Goal: Task Accomplishment & Management: Manage account settings

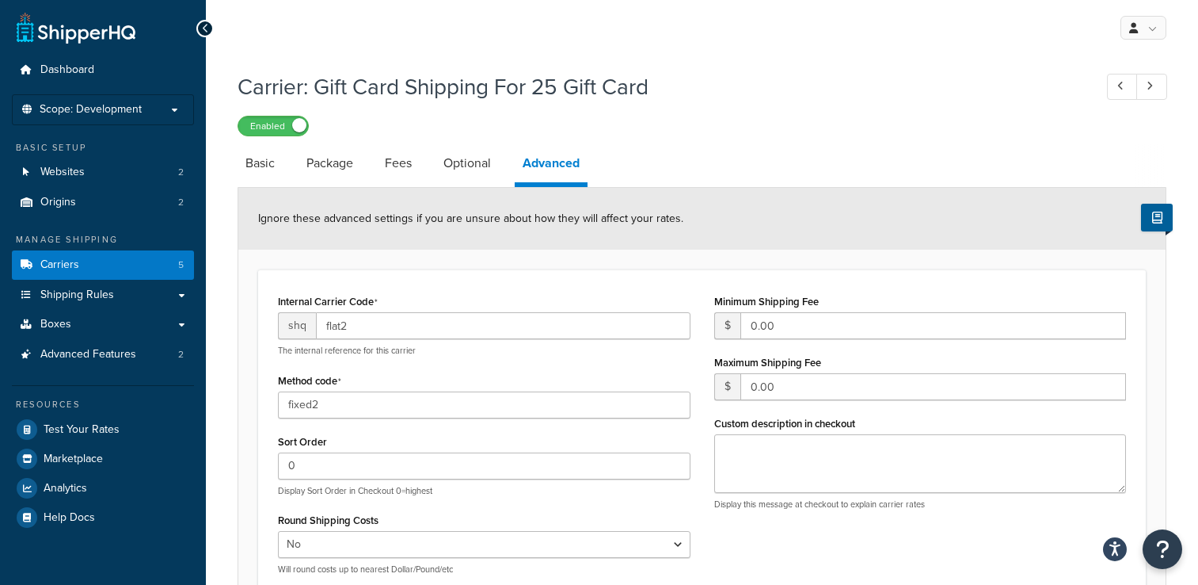
select select "false"
click at [256, 166] on link "Basic" at bounding box center [260, 163] width 45 height 38
select select "flat"
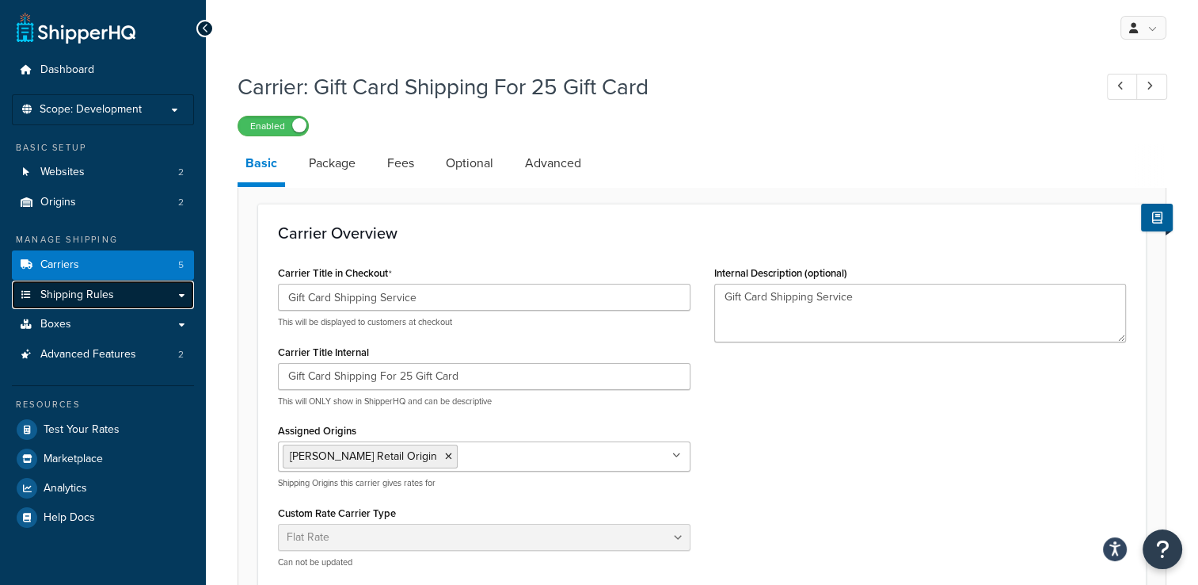
click at [120, 293] on link "Shipping Rules" at bounding box center [103, 294] width 182 height 29
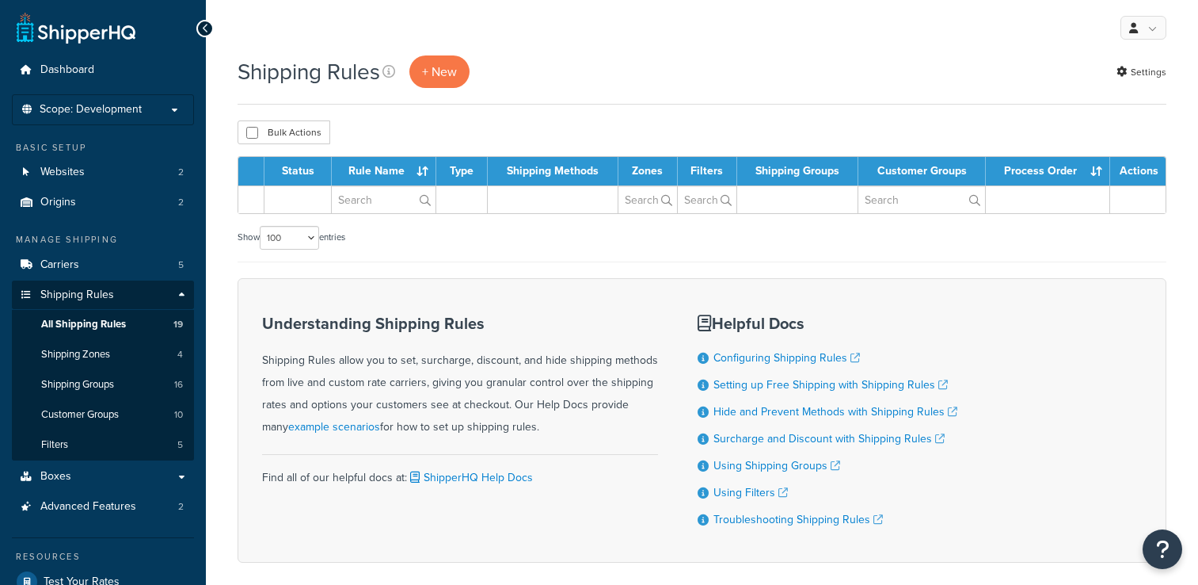
select select "100"
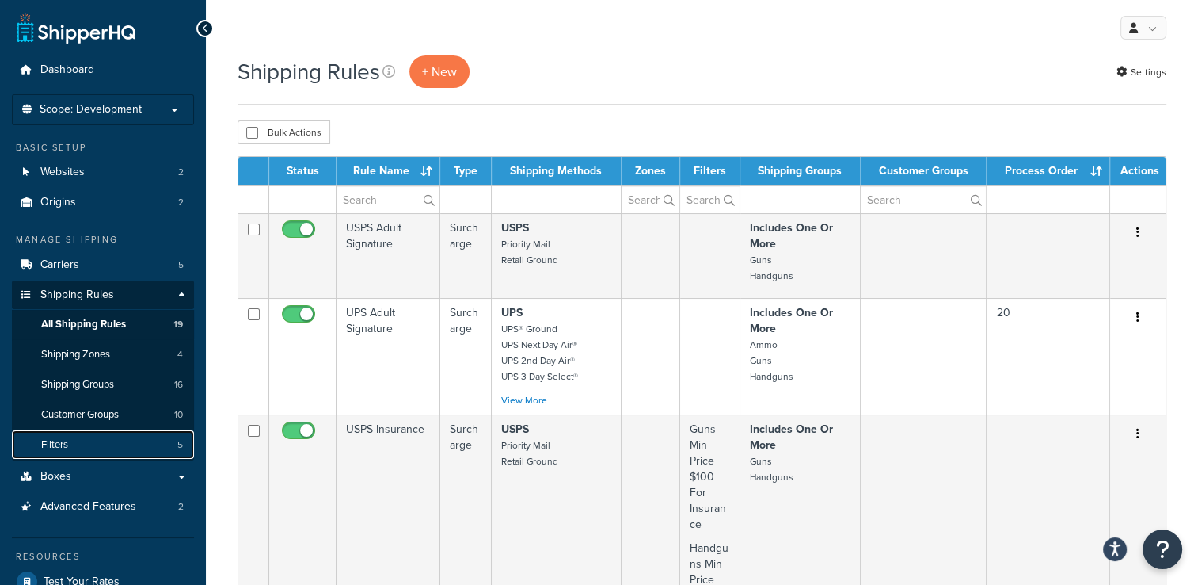
click at [120, 447] on link "Filters 5" at bounding box center [103, 444] width 182 height 29
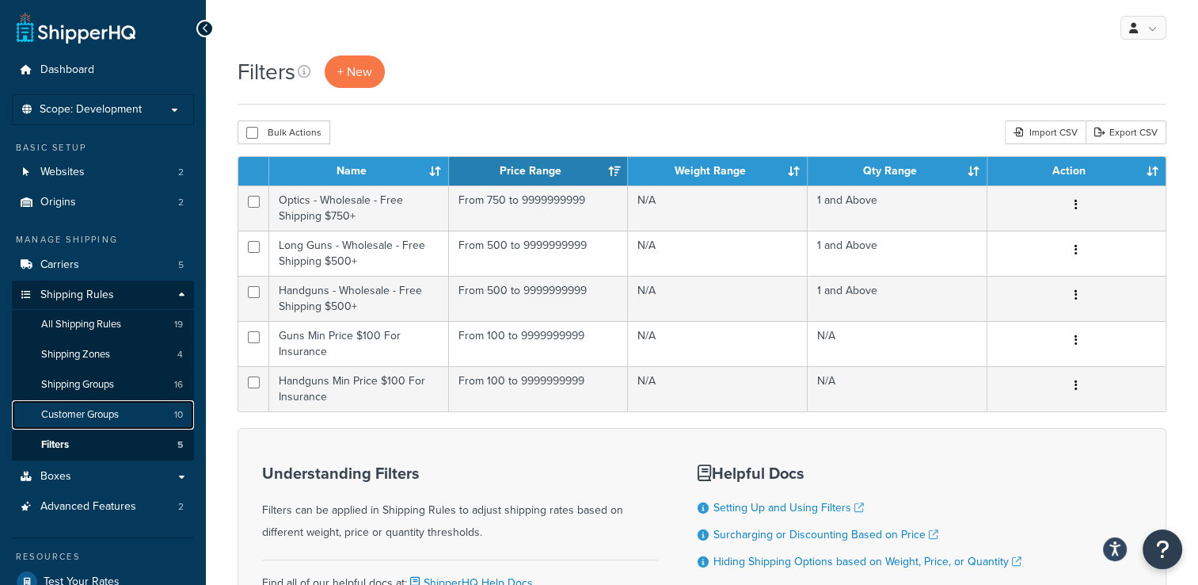
drag, startPoint x: 0, startPoint y: 0, endPoint x: 123, endPoint y: 417, distance: 434.3
click at [123, 417] on link "Customer Groups 10" at bounding box center [103, 414] width 182 height 29
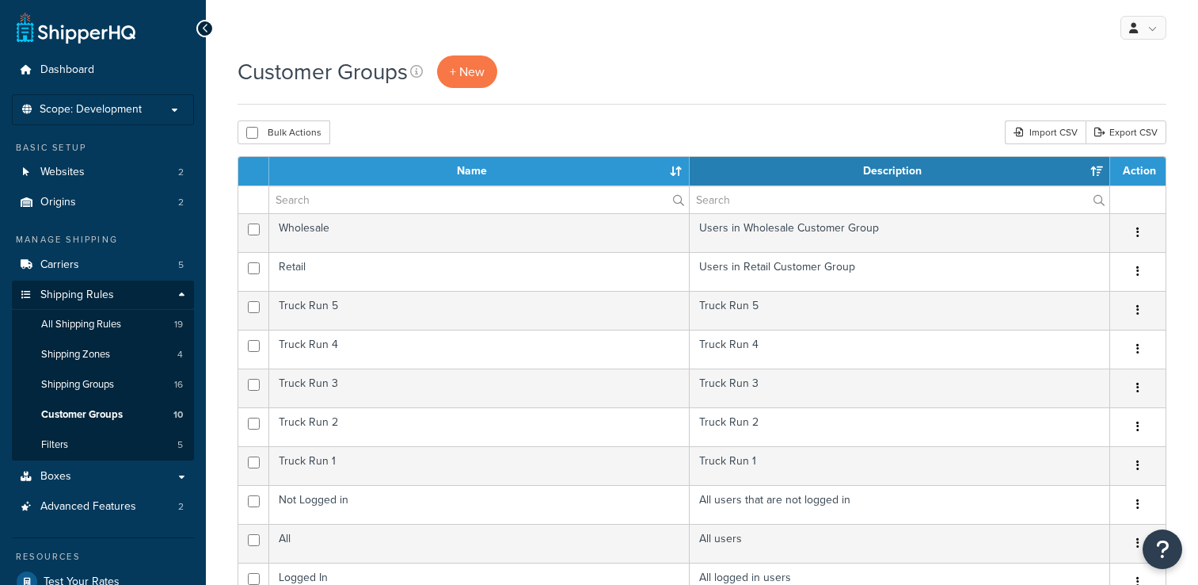
select select "15"
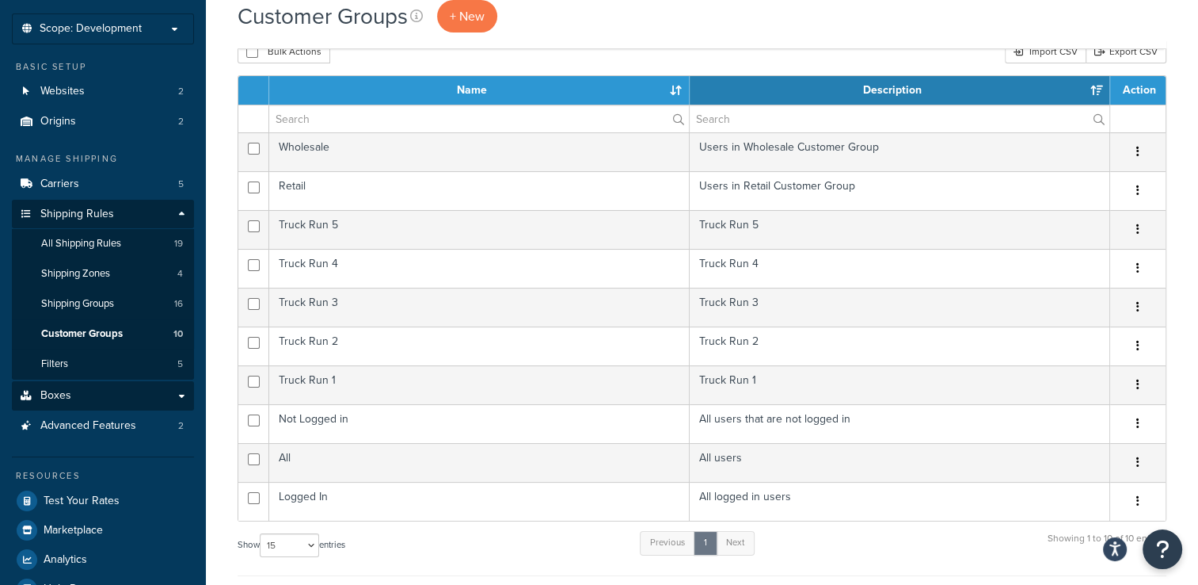
scroll to position [79, 0]
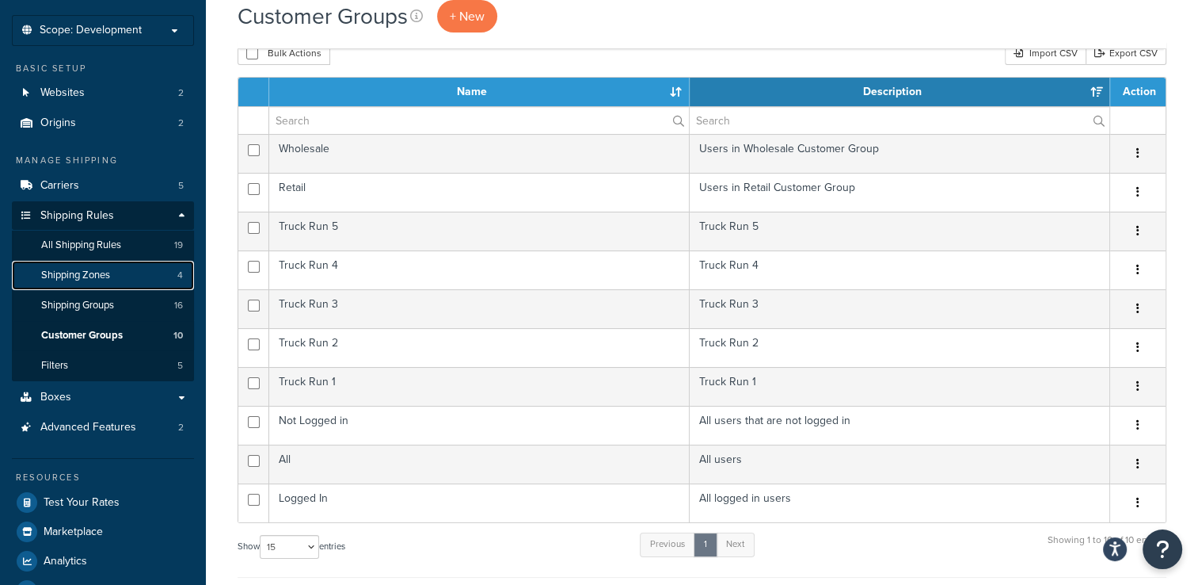
click at [120, 270] on link "Shipping Zones 4" at bounding box center [103, 275] width 182 height 29
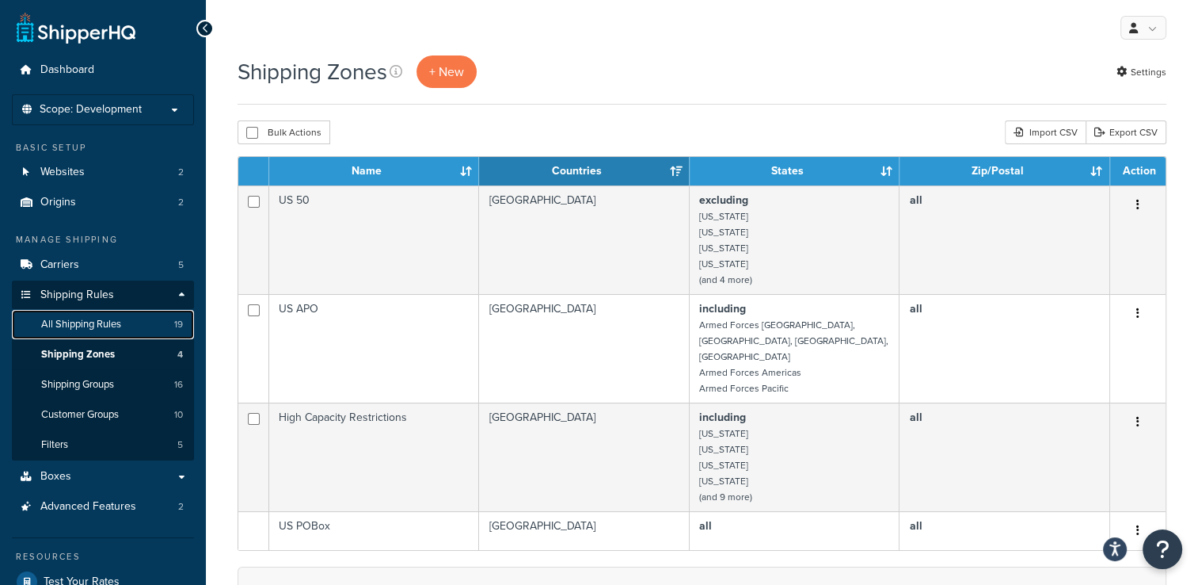
click at [140, 323] on link "All Shipping Rules 19" at bounding box center [103, 324] width 182 height 29
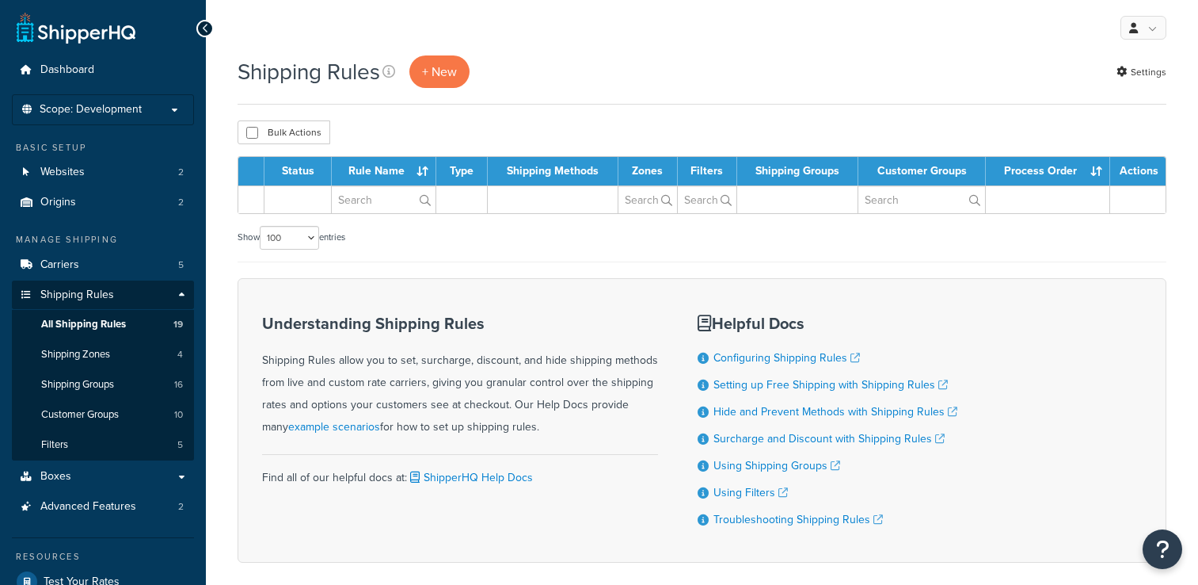
select select "100"
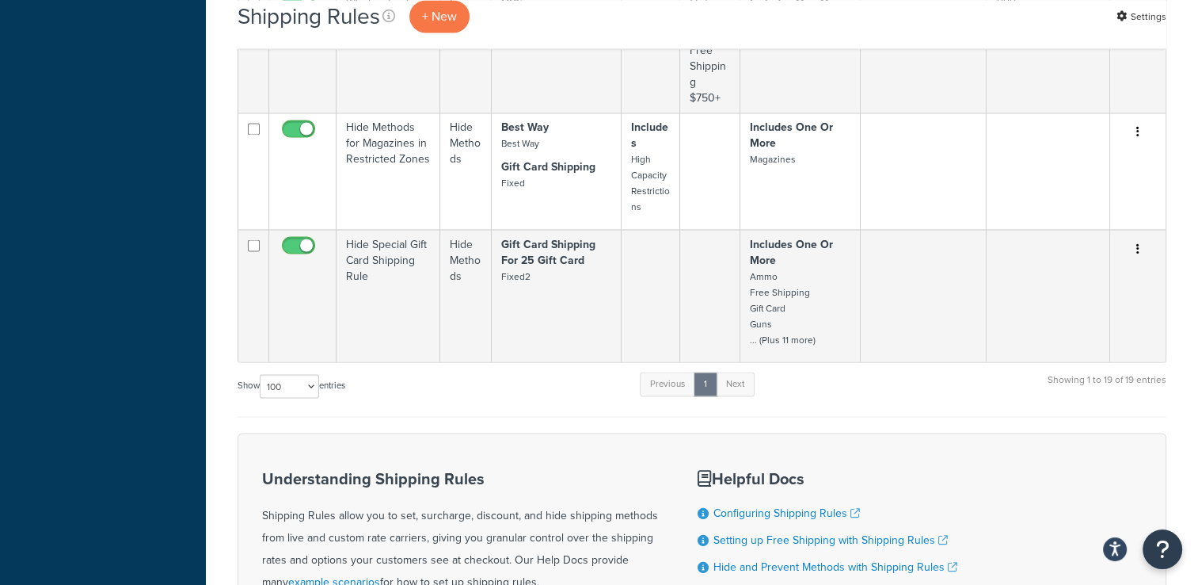
scroll to position [2776, 0]
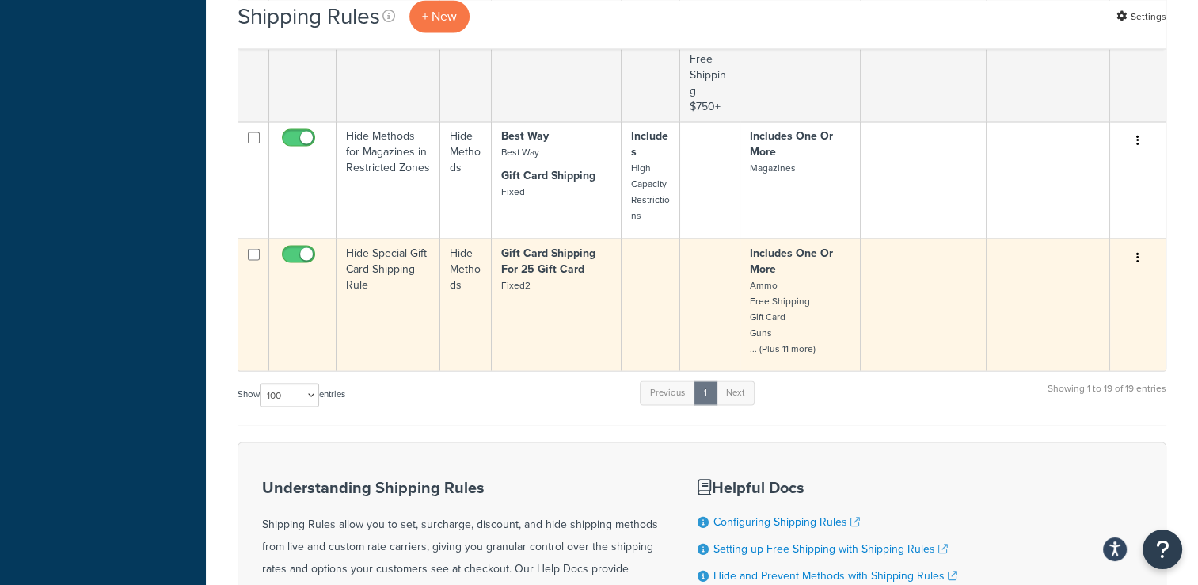
click at [1141, 246] on button "button" at bounding box center [1138, 257] width 22 height 25
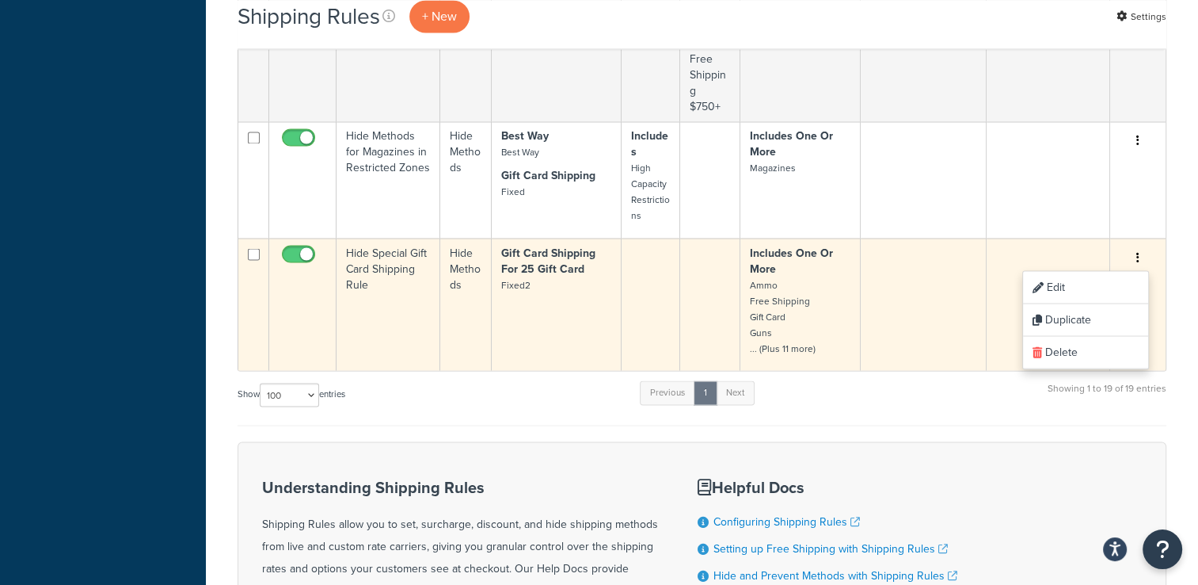
click at [1141, 246] on button "button" at bounding box center [1138, 257] width 22 height 25
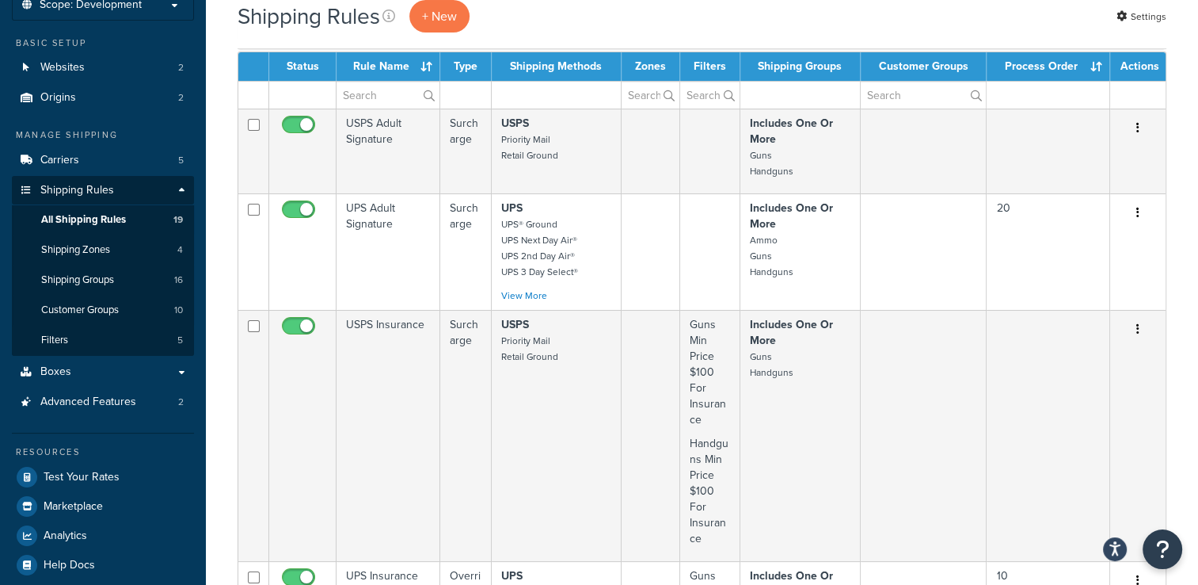
scroll to position [2, 0]
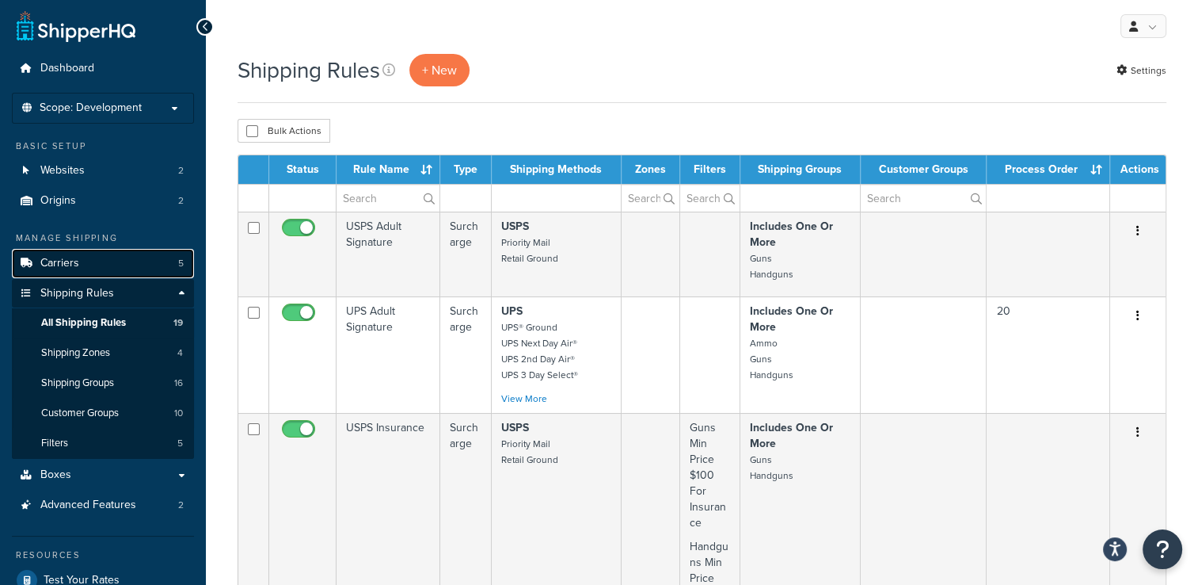
click at [140, 271] on link "Carriers 5" at bounding box center [103, 263] width 182 height 29
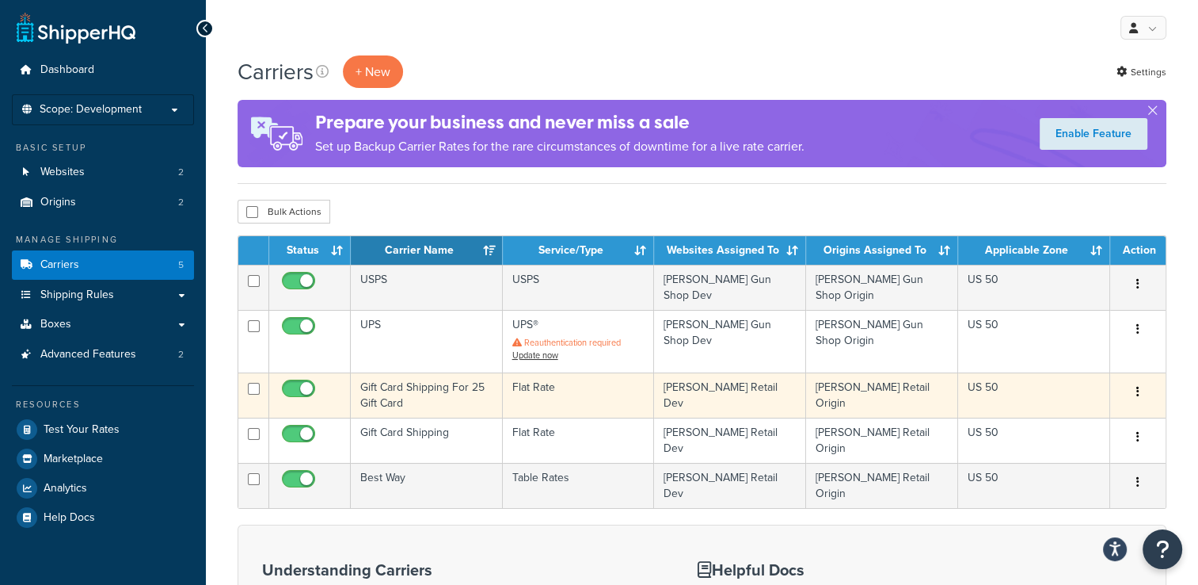
click at [1148, 387] on button "button" at bounding box center [1138, 391] width 22 height 25
click at [1079, 407] on link "Edit" at bounding box center [1073, 416] width 125 height 32
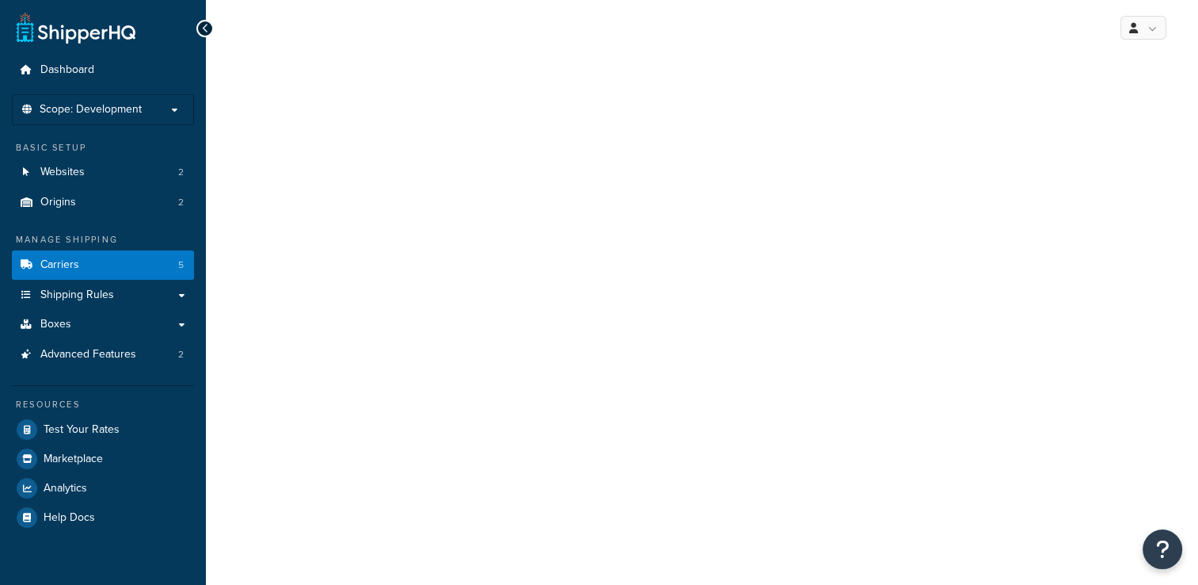
select select "flat"
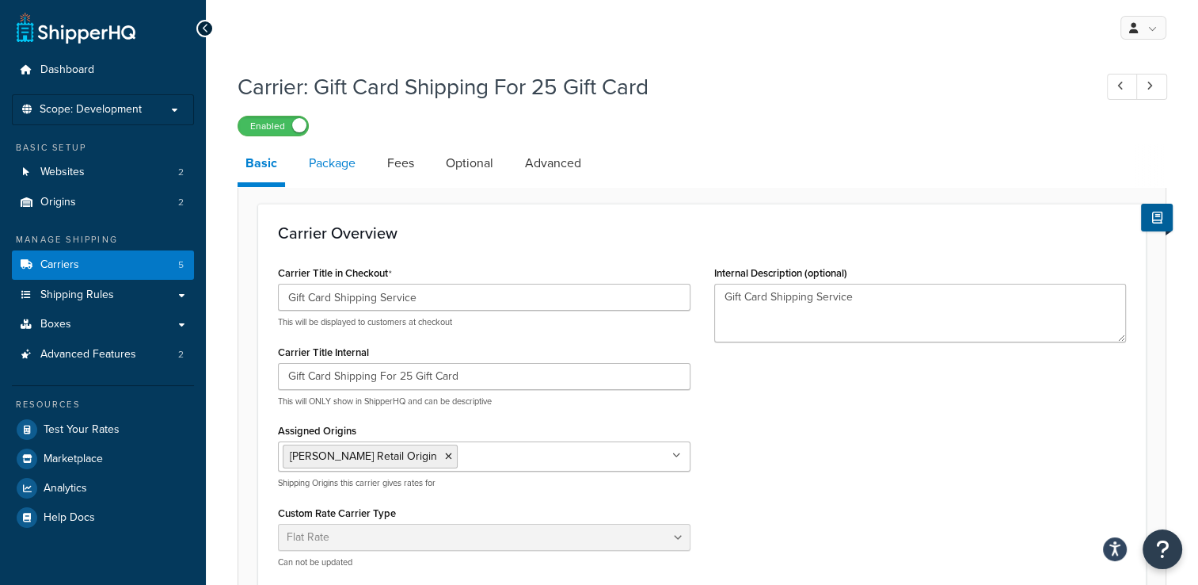
click at [336, 166] on link "Package" at bounding box center [332, 163] width 63 height 38
